Goal: Use online tool/utility: Utilize a website feature to perform a specific function

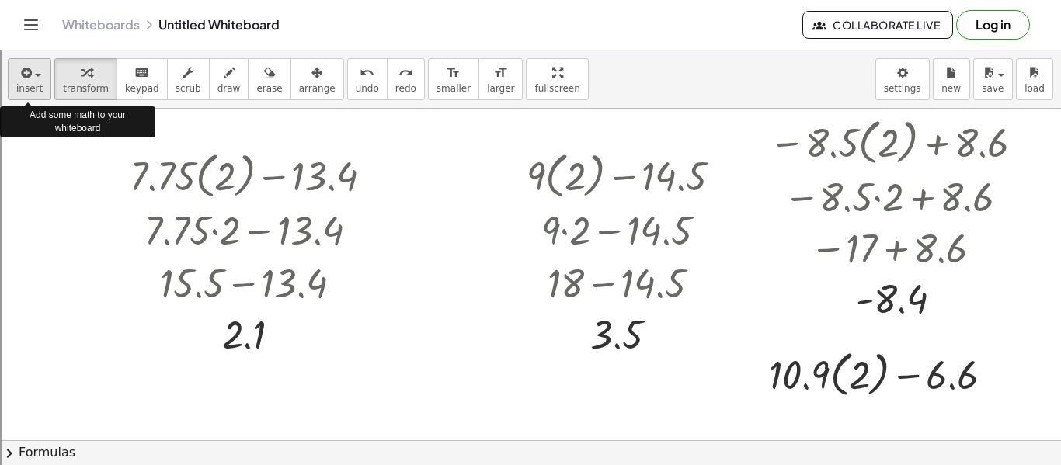
click at [9, 87] on button "insert" at bounding box center [29, 79] width 43 height 42
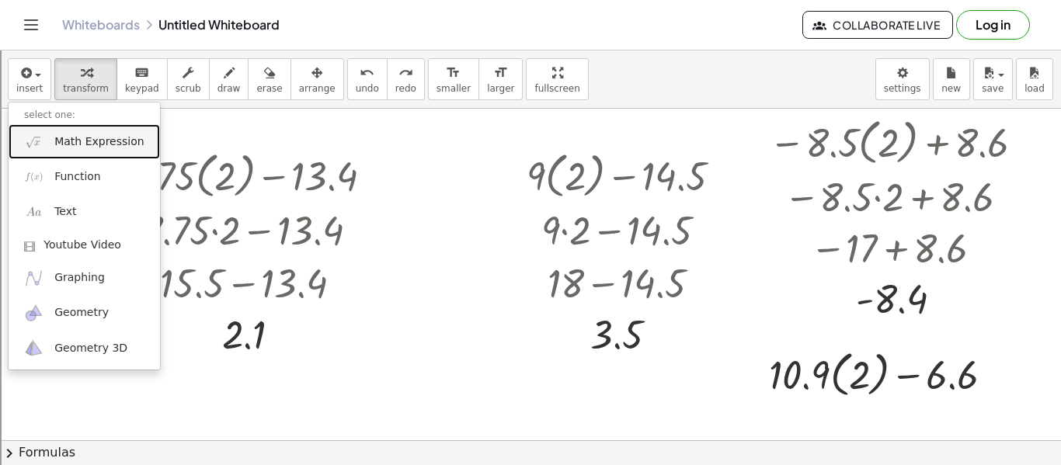
click at [110, 142] on span "Math Expression" at bounding box center [98, 142] width 89 height 16
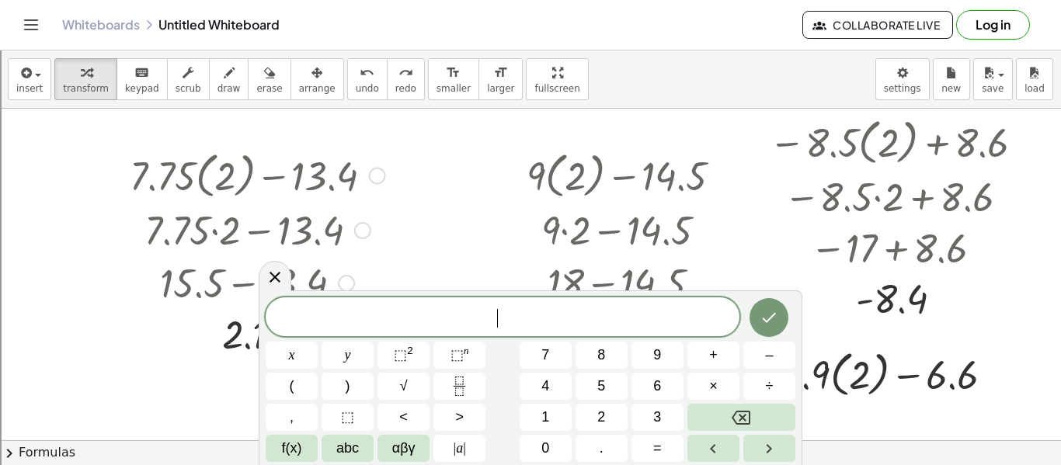
scroll to position [5, 0]
click at [773, 311] on icon "Done" at bounding box center [769, 317] width 19 height 19
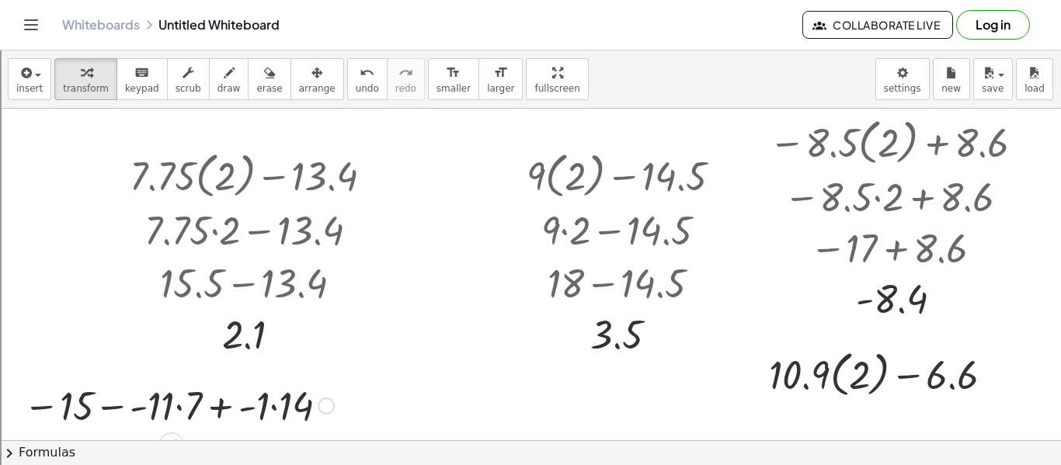
click at [123, 406] on div at bounding box center [179, 404] width 326 height 53
click at [123, 406] on div at bounding box center [178, 404] width 308 height 53
click at [177, 402] on div at bounding box center [178, 404] width 308 height 53
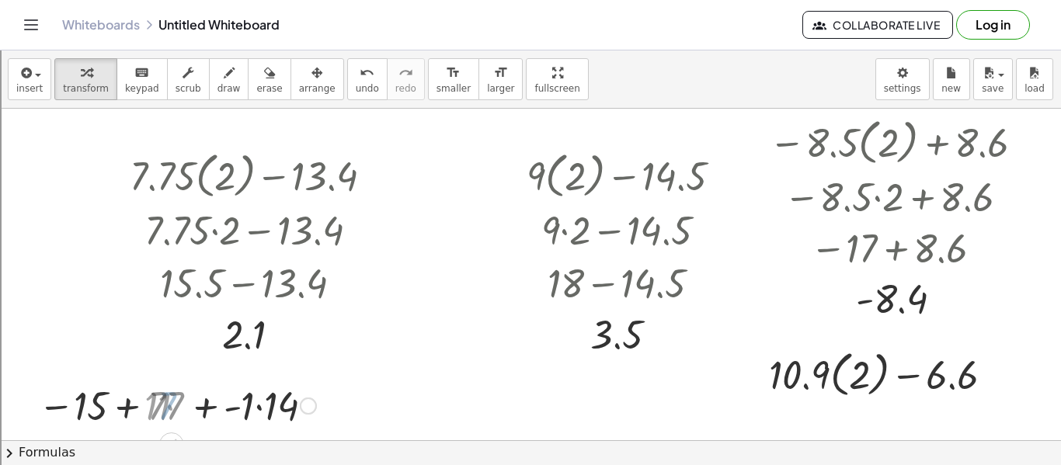
click at [177, 402] on div at bounding box center [178, 404] width 290 height 53
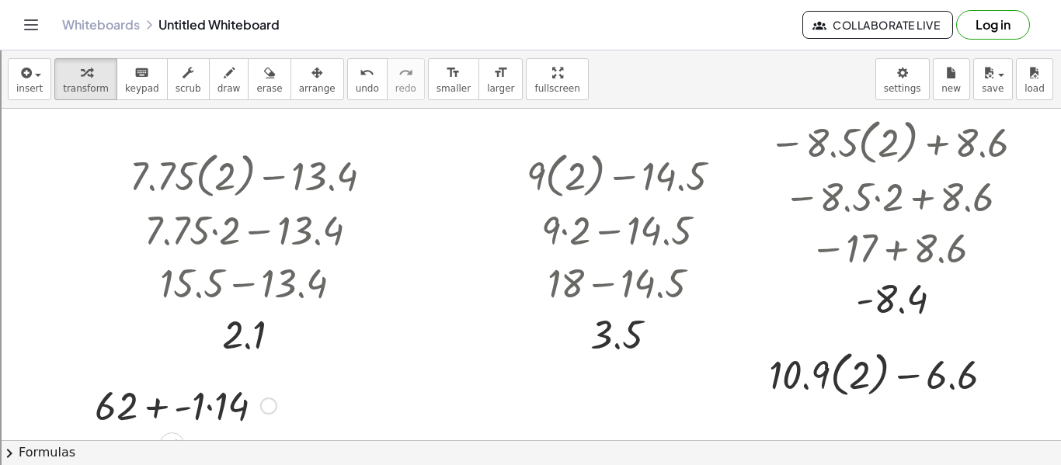
click at [227, 401] on div at bounding box center [185, 404] width 197 height 53
click at [206, 405] on div at bounding box center [185, 404] width 175 height 53
click at [176, 410] on div at bounding box center [185, 404] width 157 height 53
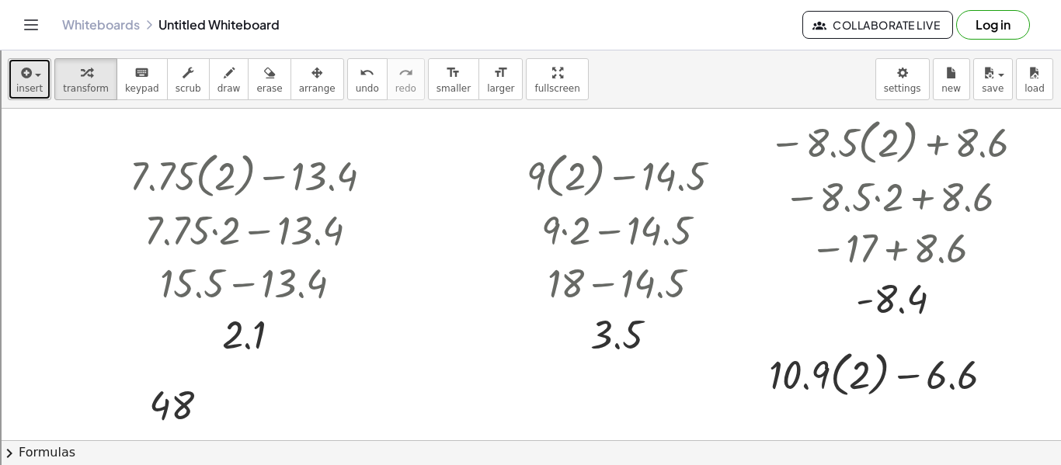
click at [36, 81] on button "insert" at bounding box center [29, 79] width 43 height 42
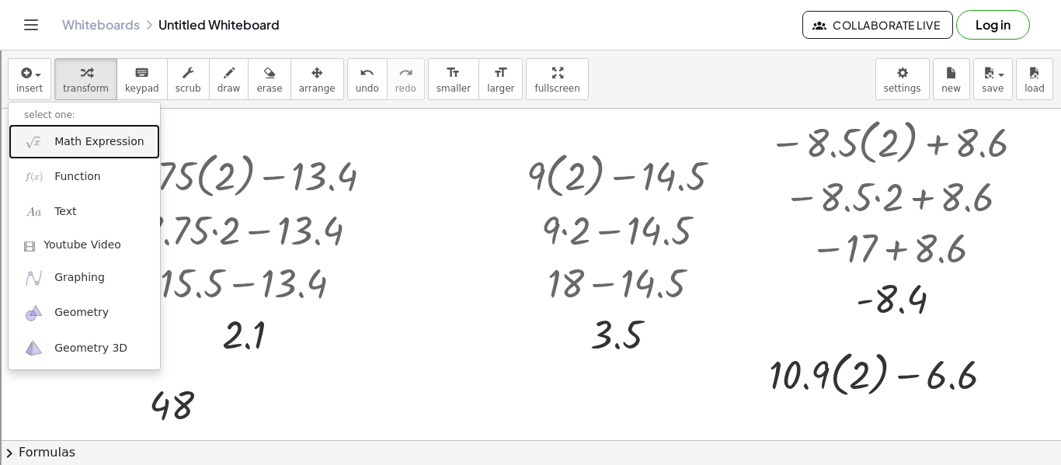
click at [84, 141] on span "Math Expression" at bounding box center [98, 142] width 89 height 16
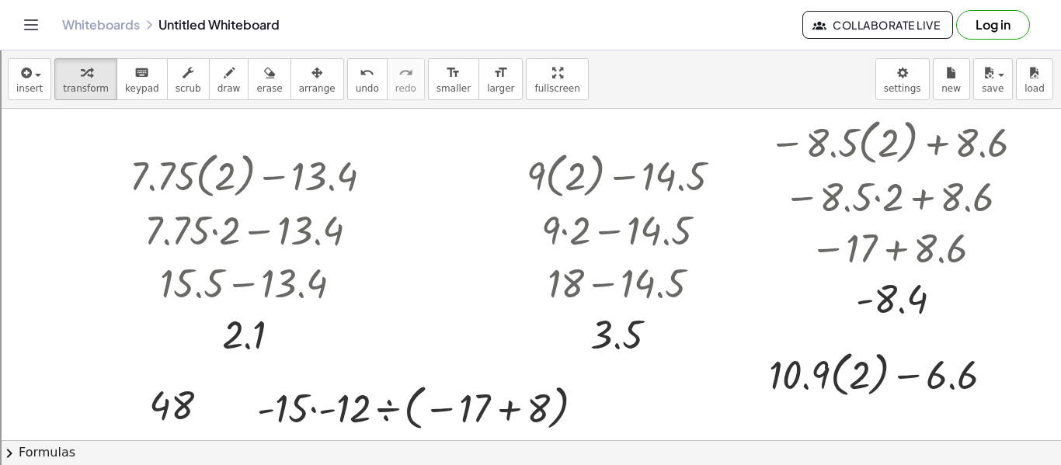
scroll to position [0, 0]
click at [311, 414] on div at bounding box center [426, 406] width 355 height 57
click at [311, 414] on div at bounding box center [426, 406] width 297 height 57
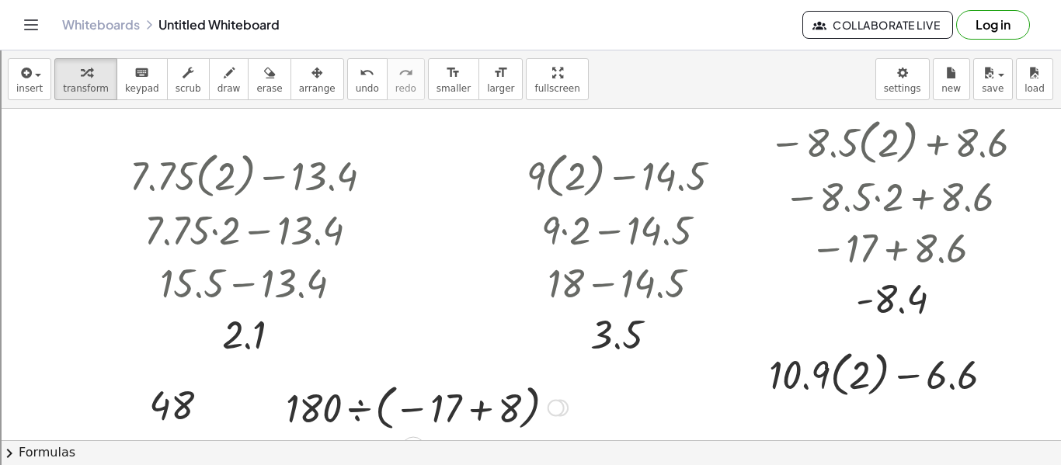
click at [382, 393] on div at bounding box center [426, 406] width 297 height 57
click at [474, 417] on div at bounding box center [426, 406] width 297 height 57
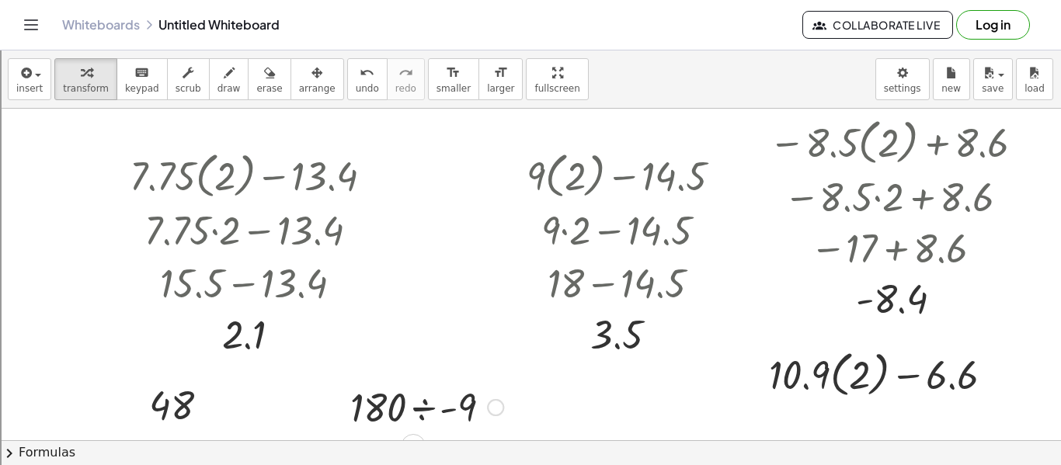
click at [417, 405] on div at bounding box center [427, 406] width 169 height 53
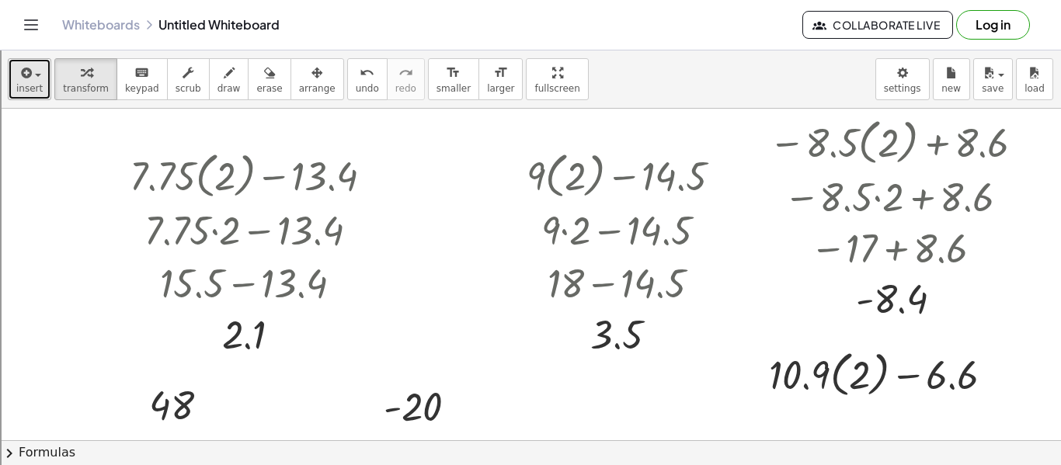
click at [33, 87] on span "insert" at bounding box center [29, 88] width 26 height 11
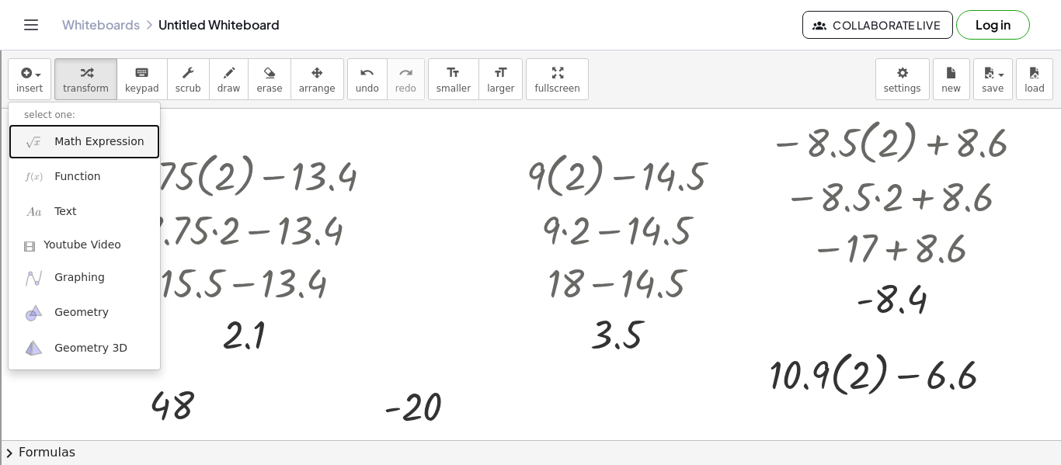
click at [90, 148] on span "Math Expression" at bounding box center [98, 142] width 89 height 16
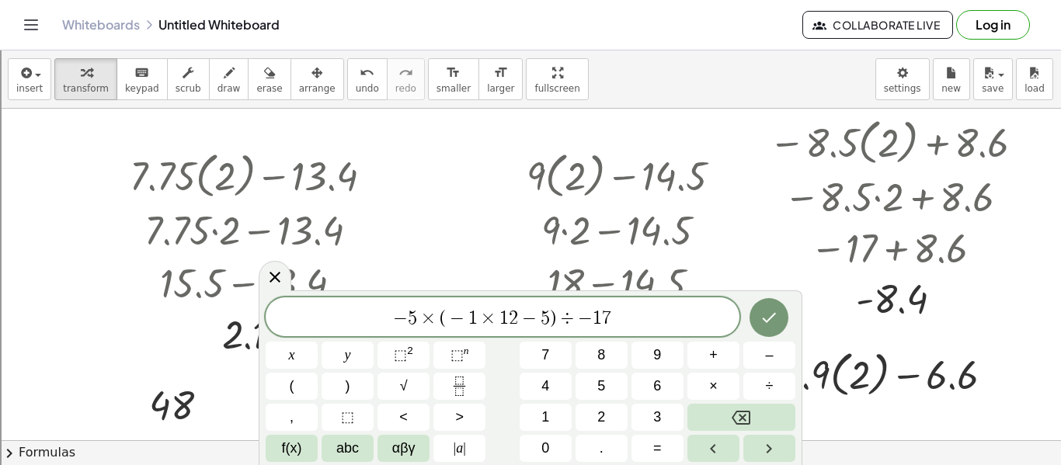
scroll to position [9, 0]
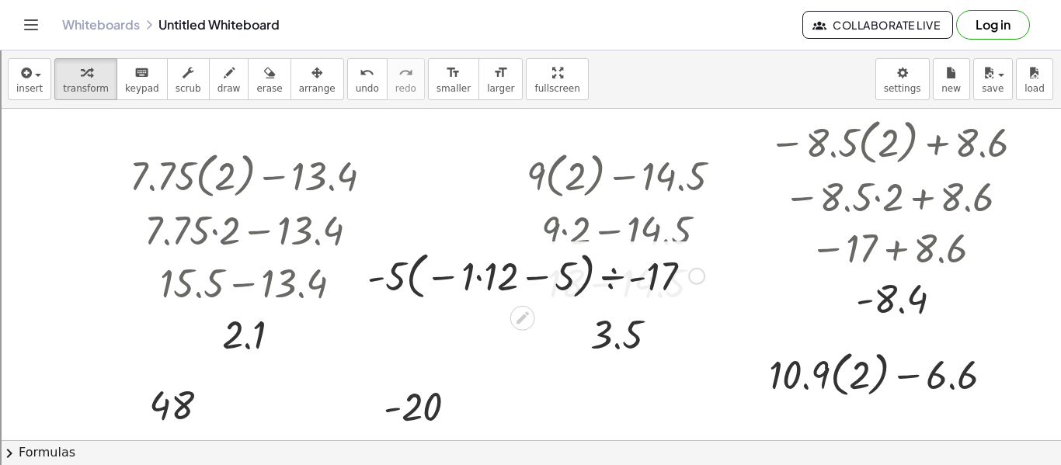
click at [510, 279] on div at bounding box center [536, 274] width 353 height 59
click at [510, 279] on div at bounding box center [536, 274] width 330 height 57
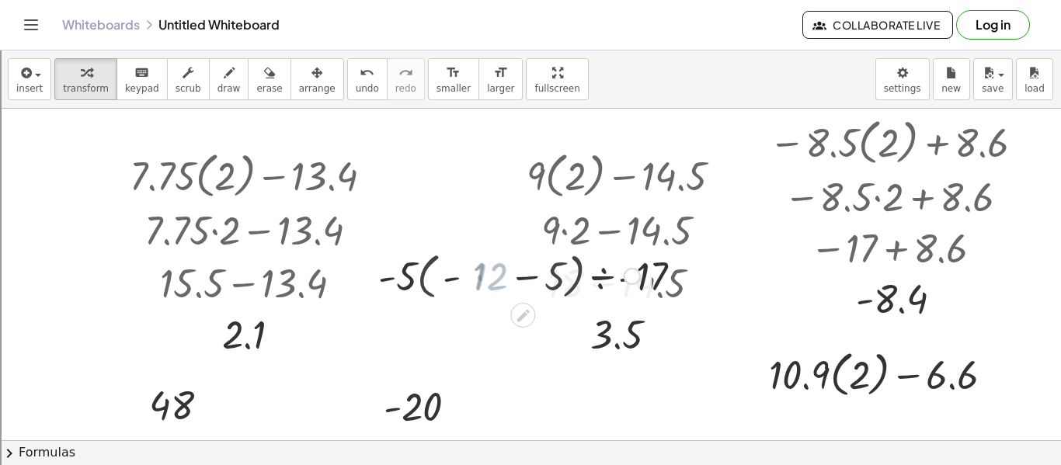
click at [510, 279] on div at bounding box center [537, 275] width 222 height 53
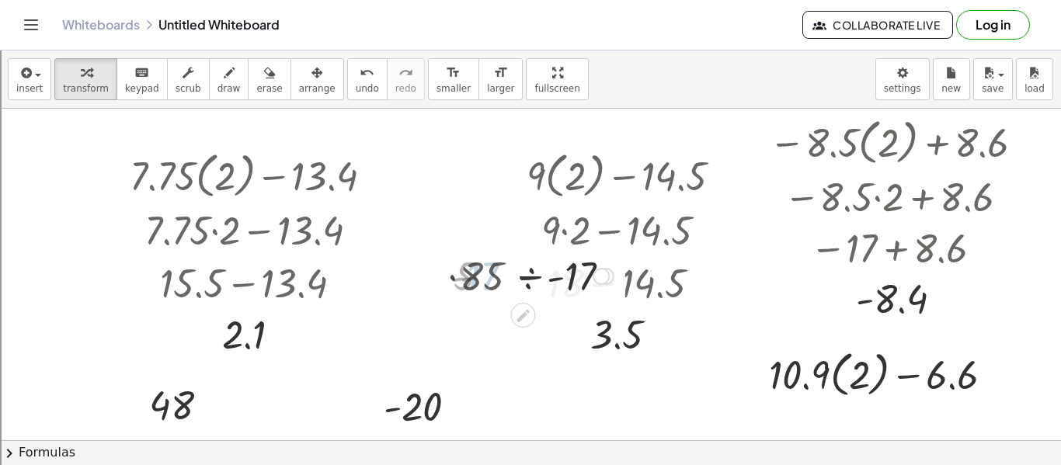
click at [510, 279] on div at bounding box center [536, 275] width 169 height 53
click at [516, 280] on div at bounding box center [537, 274] width 82 height 51
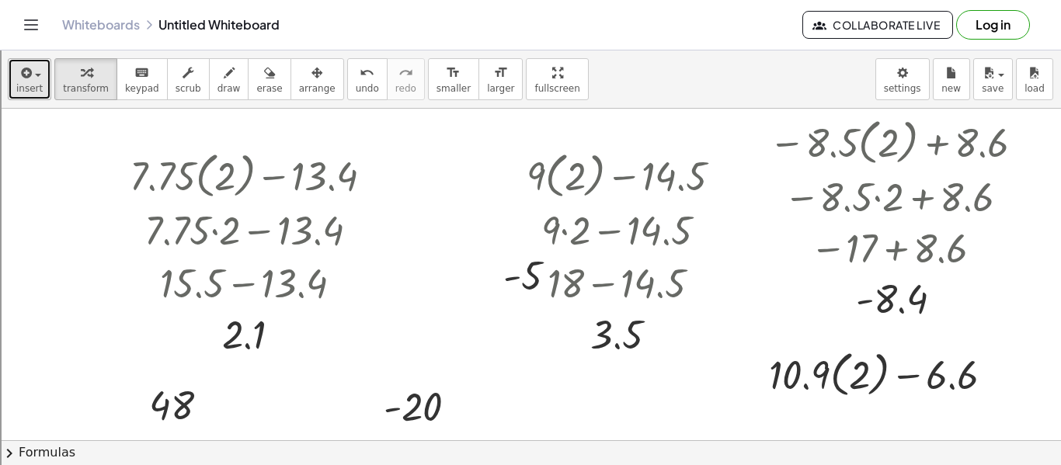
click at [32, 79] on span "button" at bounding box center [33, 74] width 3 height 11
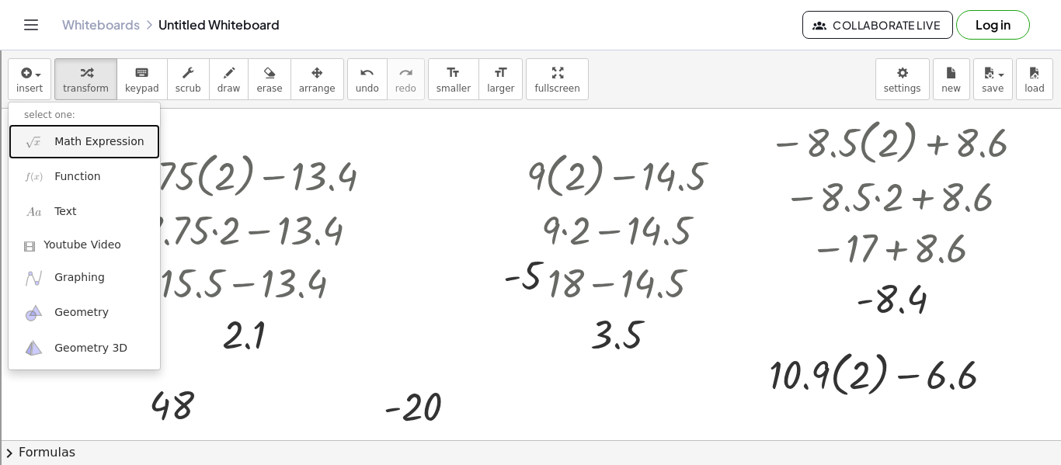
click at [82, 151] on link "Math Expression" at bounding box center [84, 141] width 151 height 35
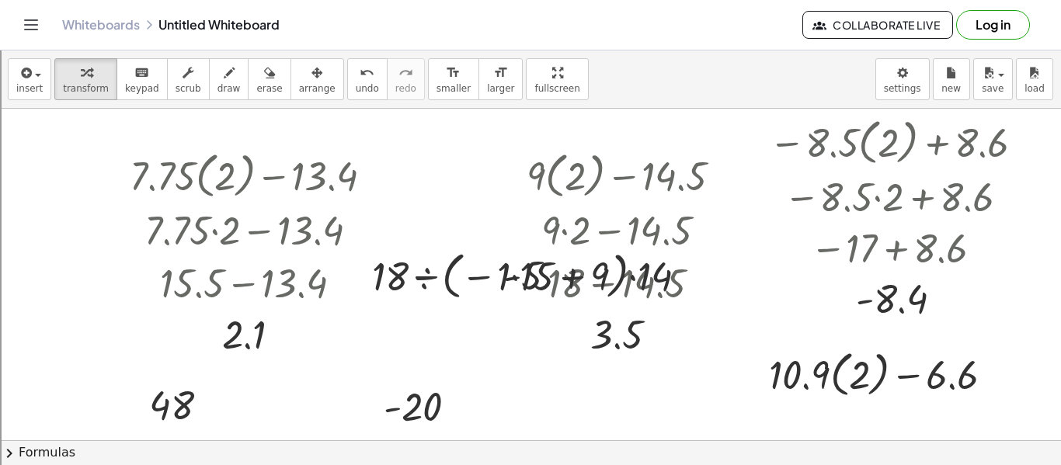
scroll to position [0, 0]
click at [508, 270] on div at bounding box center [535, 274] width 343 height 59
click at [508, 270] on div at bounding box center [536, 274] width 321 height 57
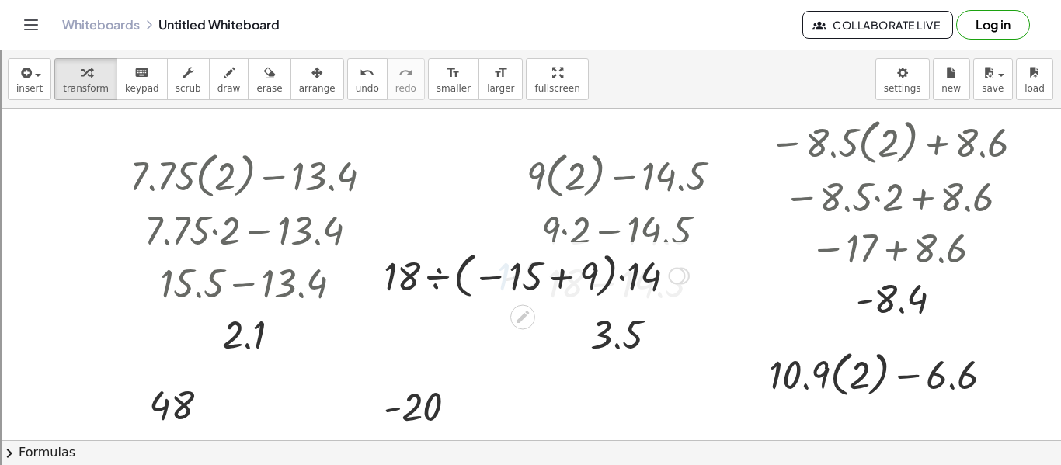
click at [553, 280] on div at bounding box center [536, 274] width 321 height 57
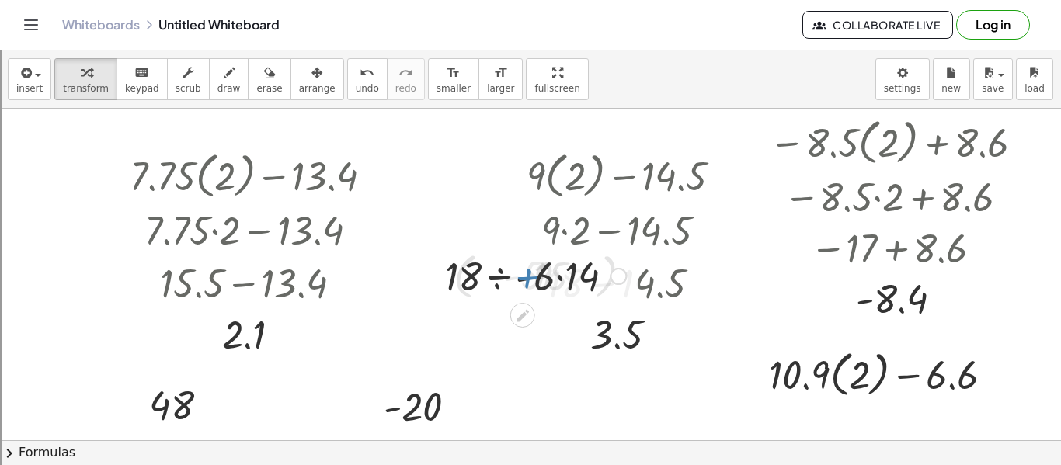
click at [553, 280] on div at bounding box center [536, 275] width 196 height 53
click at [523, 281] on div at bounding box center [536, 275] width 127 height 53
